Goal: Find specific page/section: Find specific page/section

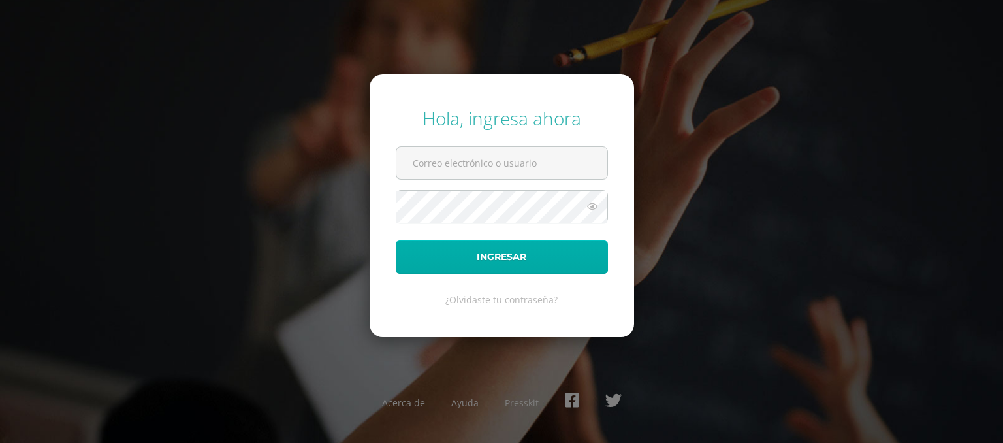
type input "[EMAIL_ADDRESS][DOMAIN_NAME]"
click at [524, 251] on button "Ingresar" at bounding box center [502, 256] width 212 height 33
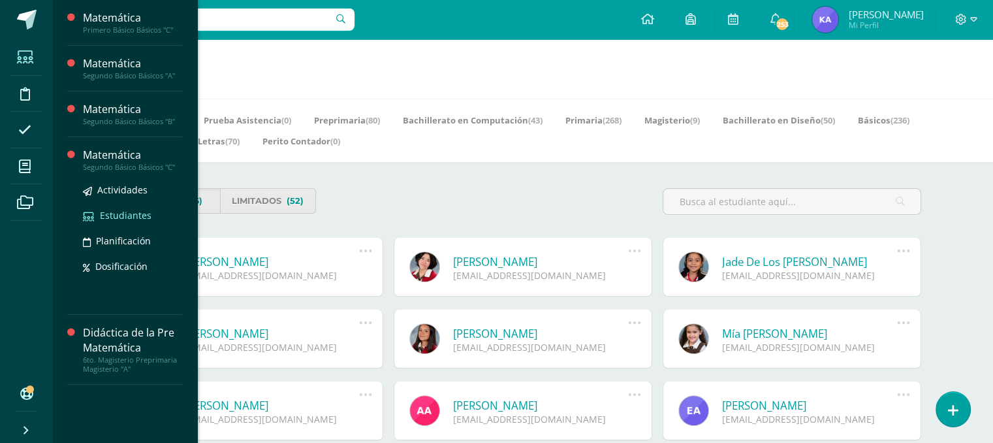
click at [108, 217] on span "Estudiantes" at bounding box center [126, 215] width 52 height 12
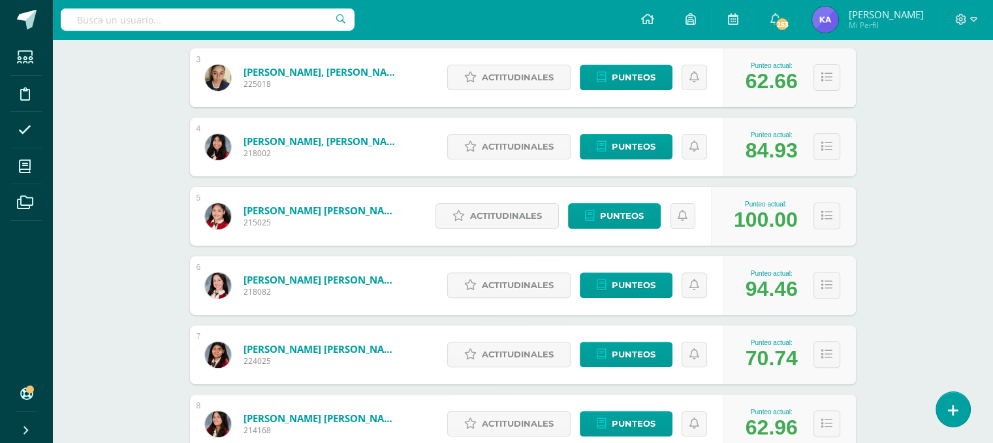
scroll to position [377, 0]
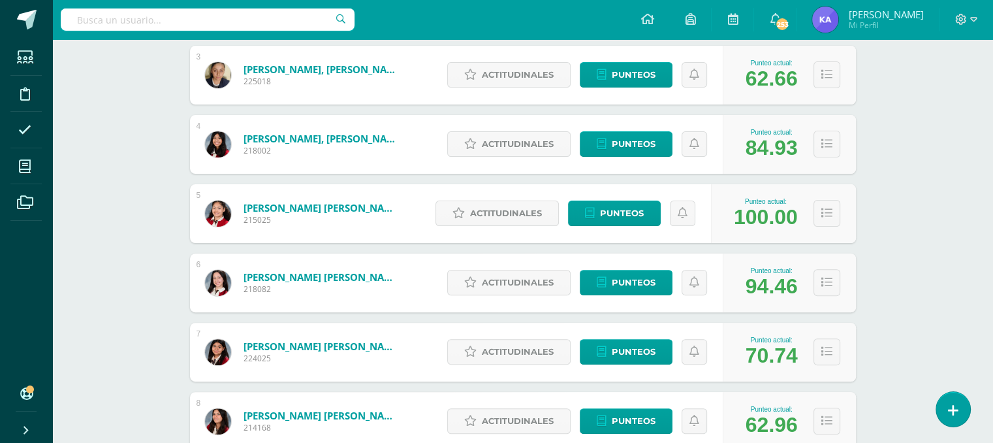
click at [753, 184] on div "Punteo actual: 100.00" at bounding box center [783, 213] width 145 height 59
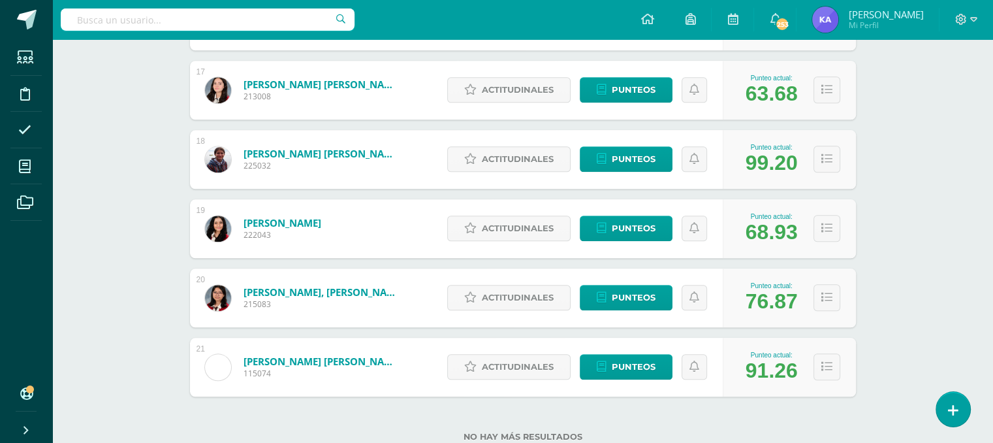
scroll to position [1331, 0]
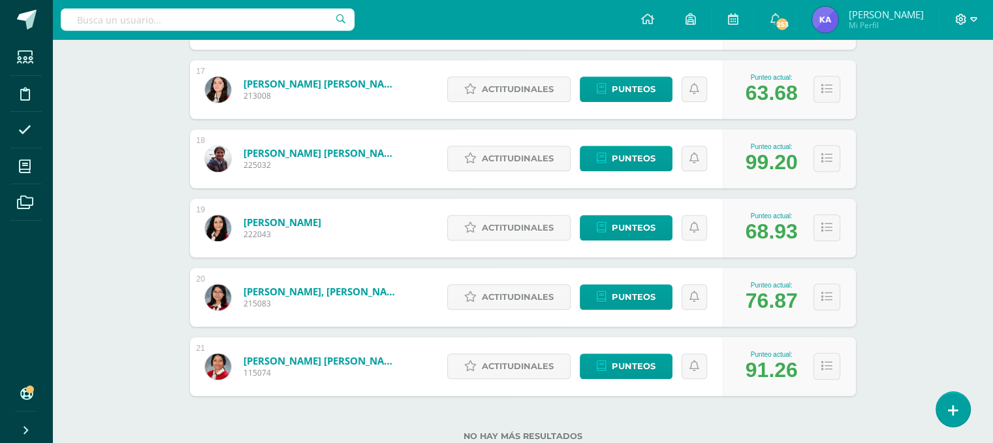
click at [974, 24] on icon at bounding box center [973, 20] width 7 height 12
click at [942, 92] on span "Cerrar sesión" at bounding box center [932, 88] width 59 height 12
